Goal: Navigation & Orientation: Find specific page/section

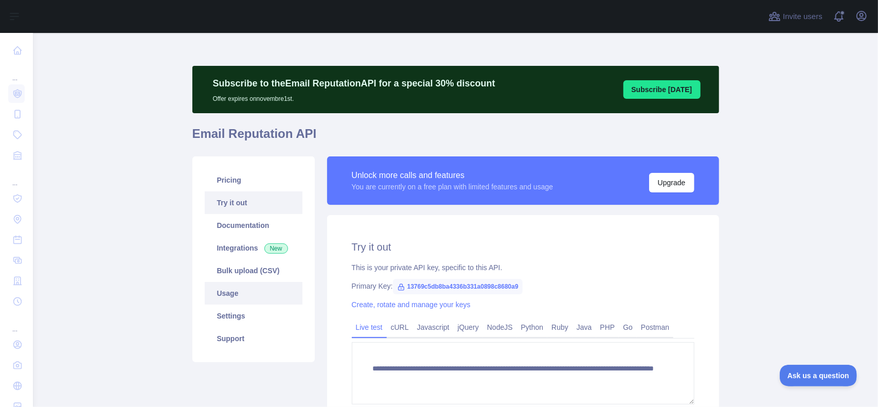
scroll to position [51, 0]
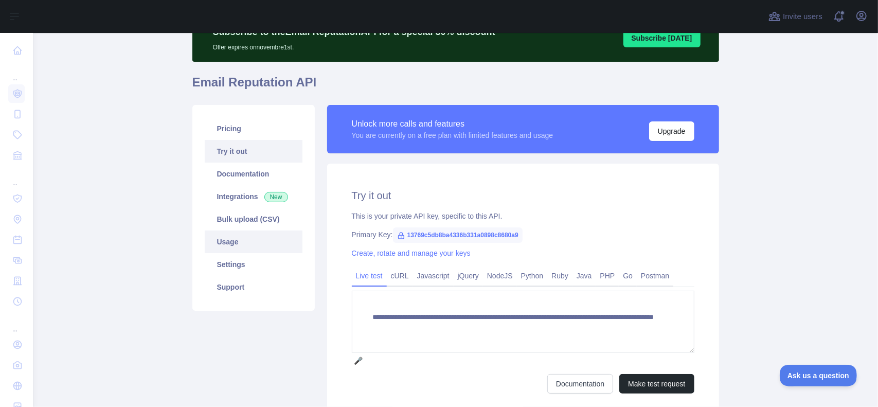
click at [229, 245] on link "Usage" at bounding box center [254, 241] width 98 height 23
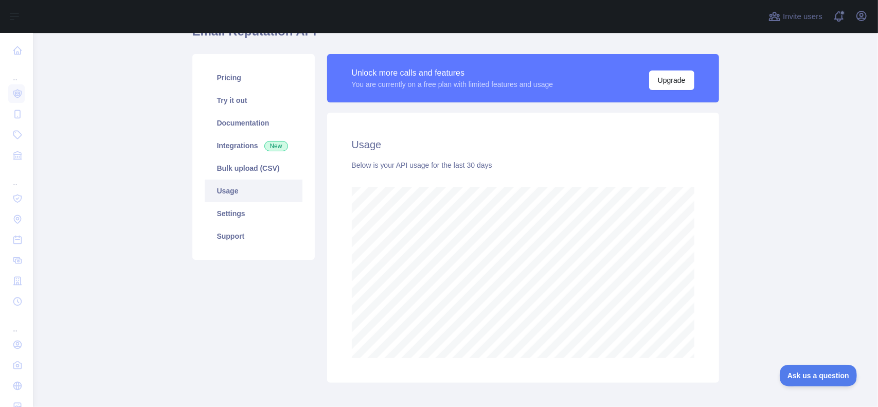
scroll to position [51, 0]
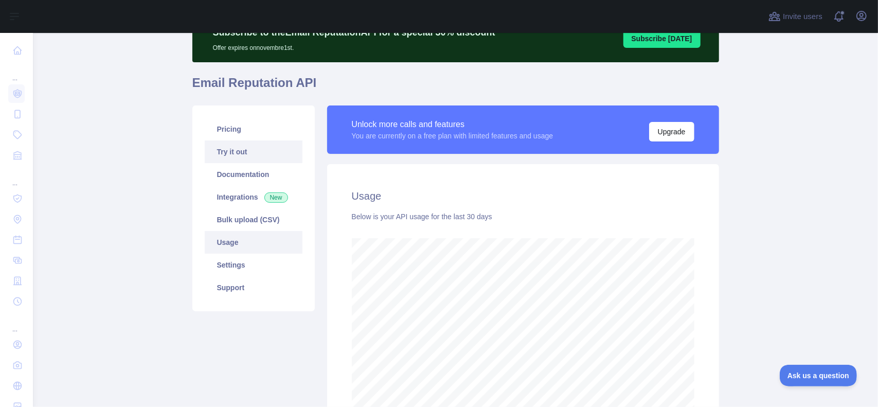
click at [256, 144] on link "Try it out" at bounding box center [254, 151] width 98 height 23
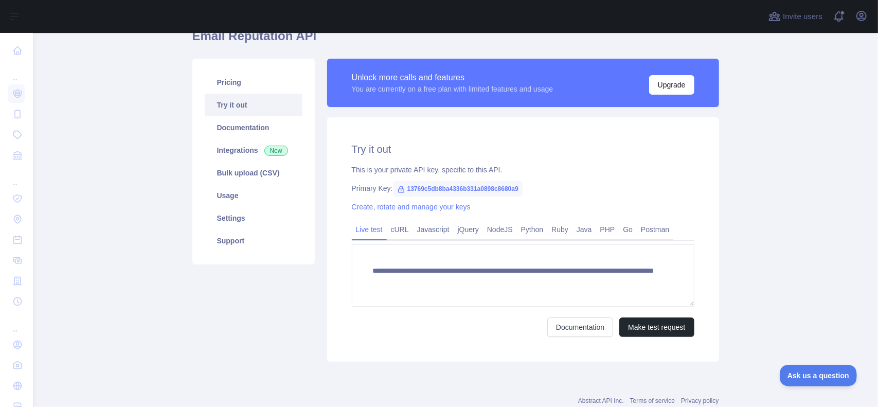
scroll to position [76, 0]
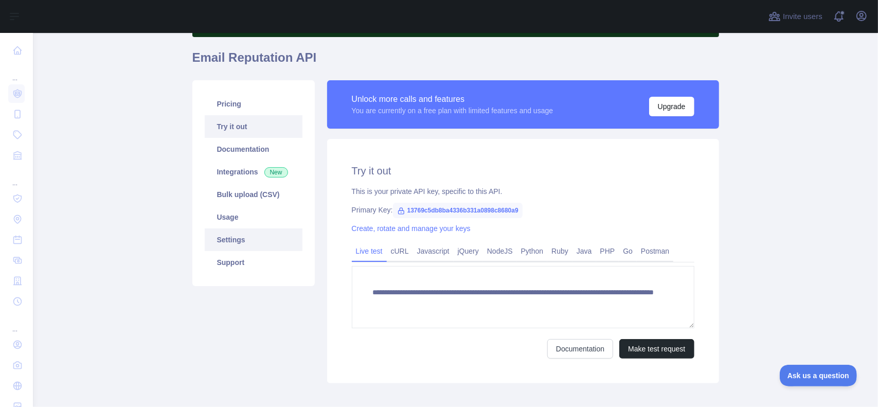
click at [241, 236] on link "Settings" at bounding box center [254, 239] width 98 height 23
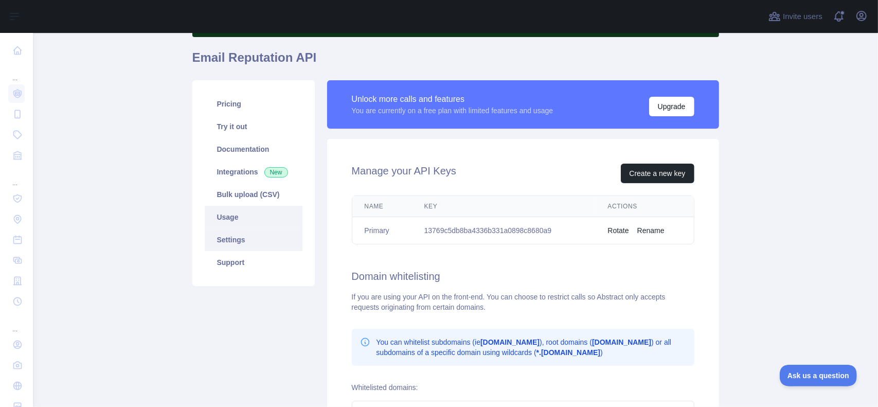
click at [238, 217] on link "Usage" at bounding box center [254, 217] width 98 height 23
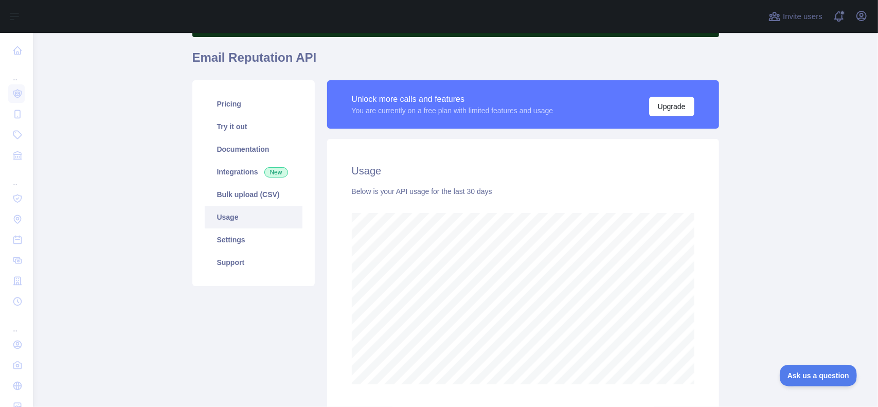
scroll to position [374, 837]
click at [246, 122] on link "Try it out" at bounding box center [254, 126] width 98 height 23
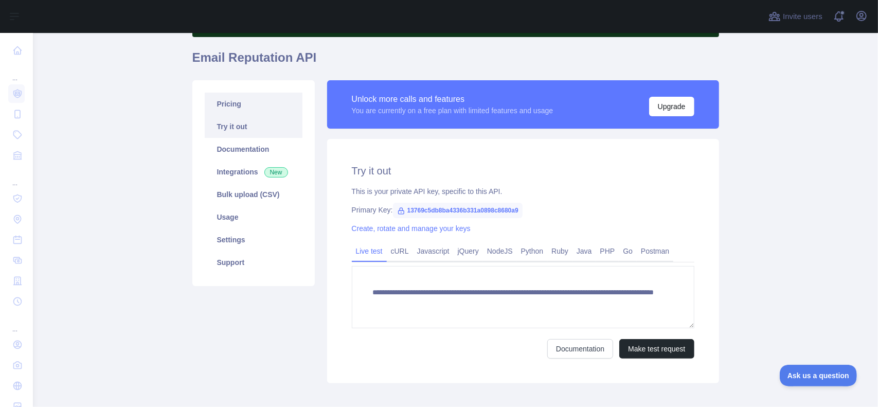
click at [247, 103] on link "Pricing" at bounding box center [254, 104] width 98 height 23
